Goal: Communication & Community: Ask a question

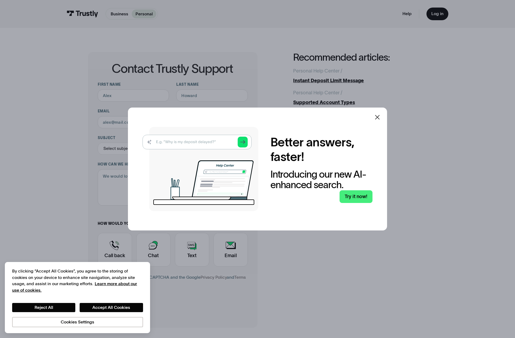
click at [379, 117] on icon at bounding box center [377, 117] width 6 height 6
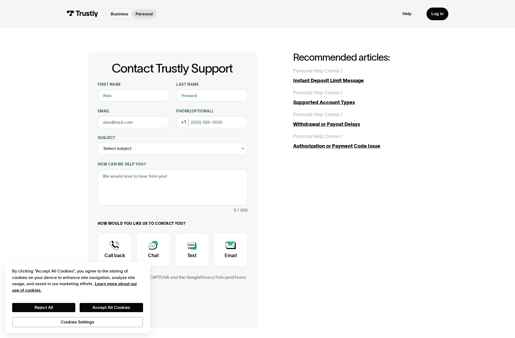
click at [189, 313] on form "First name Last name Email Phone (Optional) Subject Select subject Trustly Repo…" at bounding box center [173, 200] width 150 height 236
click at [103, 311] on button "Accept All Cookies" at bounding box center [111, 307] width 63 height 9
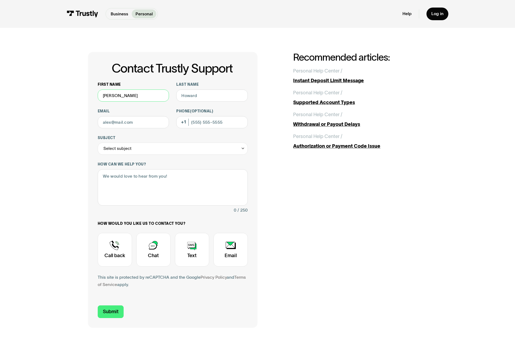
type input "[PERSON_NAME]"
type input "[EMAIL_ADDRESS][DOMAIN_NAME]"
type input "[PHONE_NUMBER]"
click at [162, 148] on div "Select subject" at bounding box center [173, 149] width 150 height 12
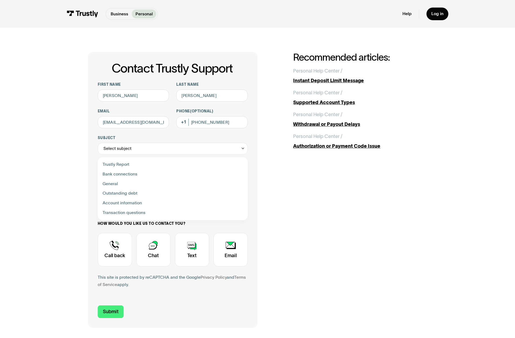
click at [160, 171] on div "Contact Trustly Support" at bounding box center [172, 174] width 145 height 10
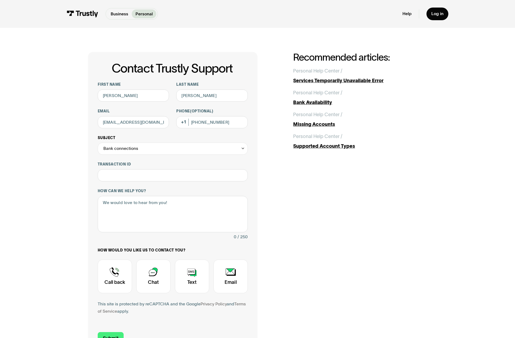
click at [195, 147] on div "Bank connections" at bounding box center [173, 149] width 150 height 12
drag, startPoint x: 159, startPoint y: 175, endPoint x: 157, endPoint y: 181, distance: 5.9
click at [157, 181] on div "Trustly Report Bank connections General Outstanding debt Account information Tr…" at bounding box center [172, 189] width 145 height 58
click at [264, 186] on div "**********" at bounding box center [257, 203] width 339 height 302
click at [219, 150] on div "Bank connections" at bounding box center [173, 149] width 150 height 12
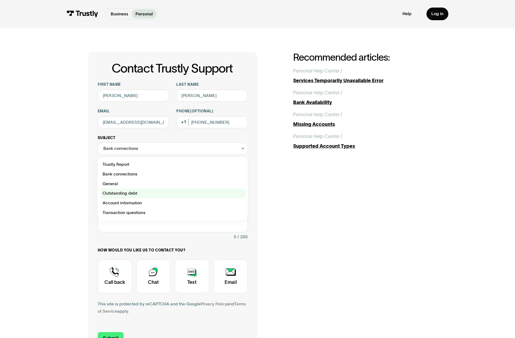
click at [169, 194] on div "Contact Trustly Support" at bounding box center [172, 194] width 145 height 10
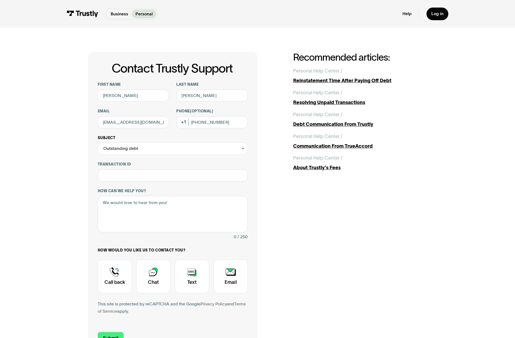
click at [163, 151] on div "Outstanding debt" at bounding box center [173, 149] width 150 height 12
click at [154, 211] on div "Contact Trustly Support" at bounding box center [172, 213] width 145 height 10
type input "**********"
click at [137, 214] on textarea "How can we help you?" at bounding box center [173, 214] width 150 height 36
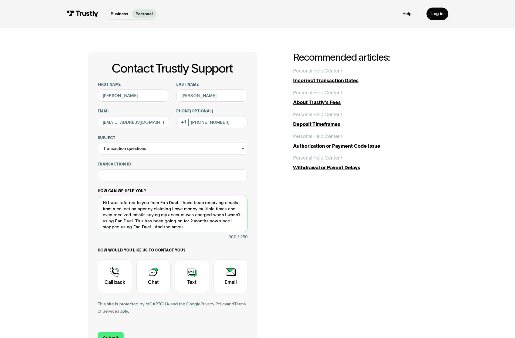
click at [191, 226] on textarea "Hi I was referred to you from Fan Duel. I have been receiving emails from a col…" at bounding box center [173, 214] width 150 height 36
drag, startPoint x: 181, startPoint y: 224, endPoint x: 152, endPoint y: 224, distance: 28.6
click at [152, 224] on textarea "Hi I was referred to you from Fan Duel. I have been receiving emails from a col…" at bounding box center [173, 214] width 150 height 36
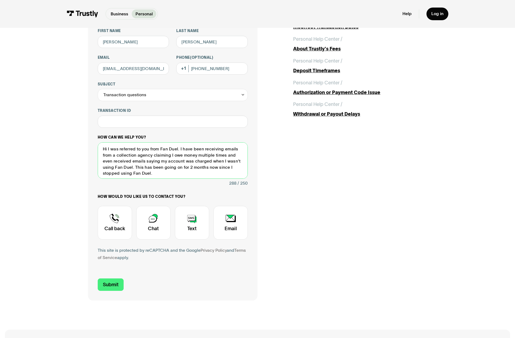
scroll to position [54, 0]
drag, startPoint x: 119, startPoint y: 166, endPoint x: 70, endPoint y: 134, distance: 58.8
click at [67, 134] on div "**********" at bounding box center [257, 149] width 490 height 351
type textarea "Hi I was referred to you from Fan Duel. I have been receiving emails from a col…"
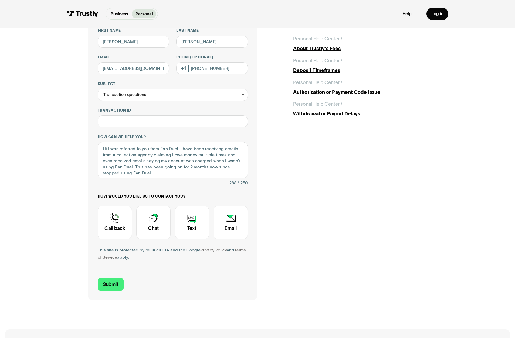
click at [342, 235] on div "**********" at bounding box center [257, 149] width 339 height 302
click at [156, 220] on div "Contact Trustly Support" at bounding box center [153, 223] width 34 height 34
click at [112, 285] on input "Submit" at bounding box center [111, 284] width 26 height 13
type input "[PHONE_NUMBER]"
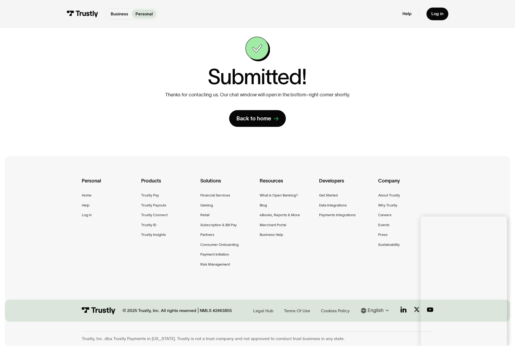
scroll to position [15, 0]
